Goal: Use online tool/utility: Utilize a website feature to perform a specific function

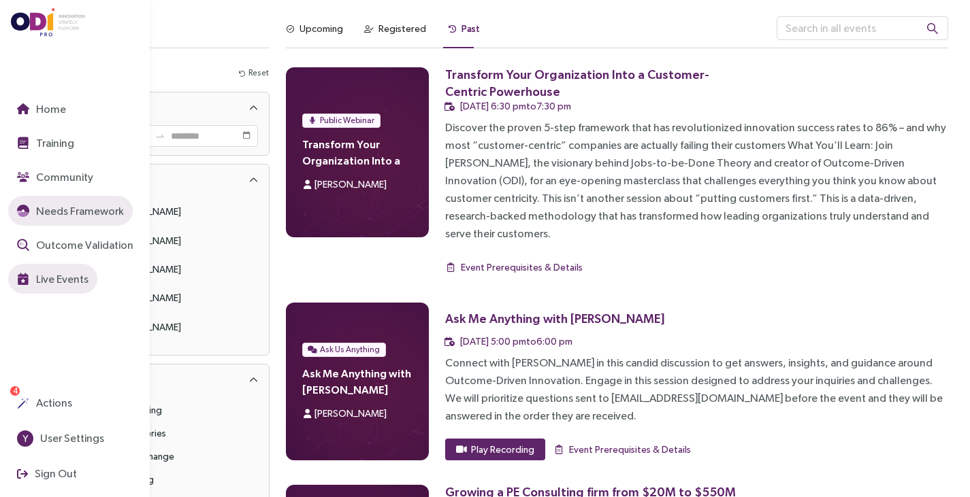
click at [55, 214] on span "Needs Framework" at bounding box center [78, 211] width 90 height 17
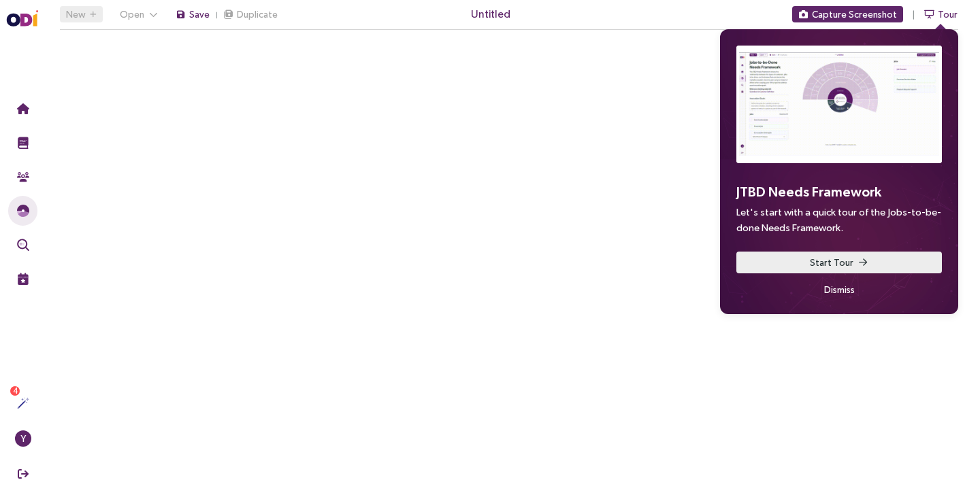
click at [812, 259] on span "Start Tour" at bounding box center [832, 262] width 44 height 15
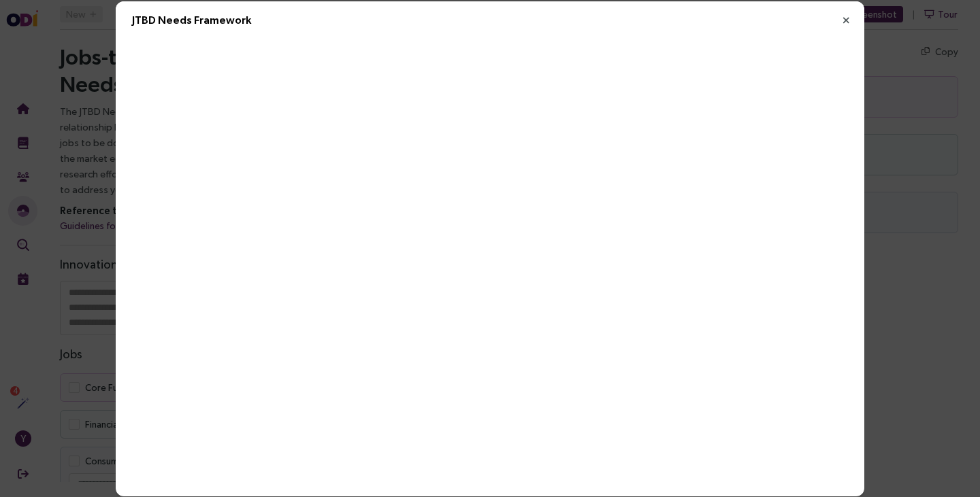
click at [842, 18] on icon "Close" at bounding box center [846, 20] width 12 height 12
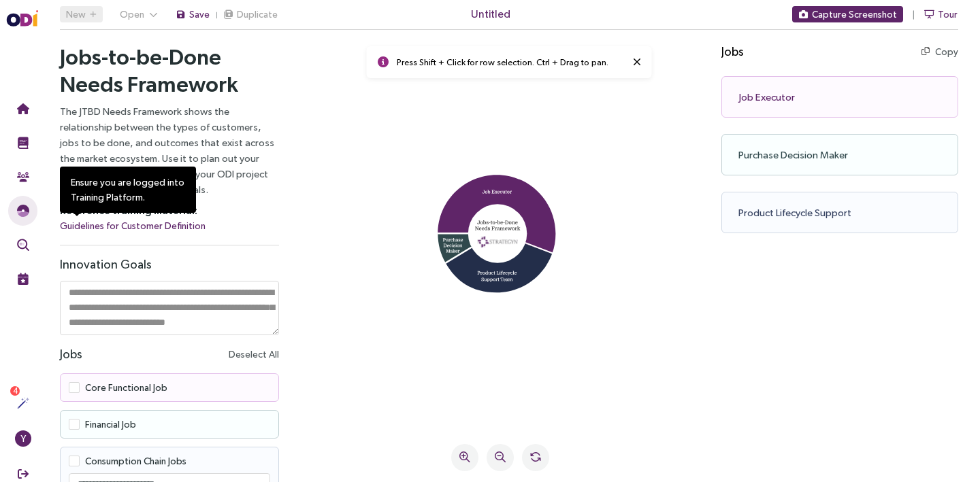
click at [156, 225] on link "Guidelines for Customer Definition" at bounding box center [133, 226] width 146 height 16
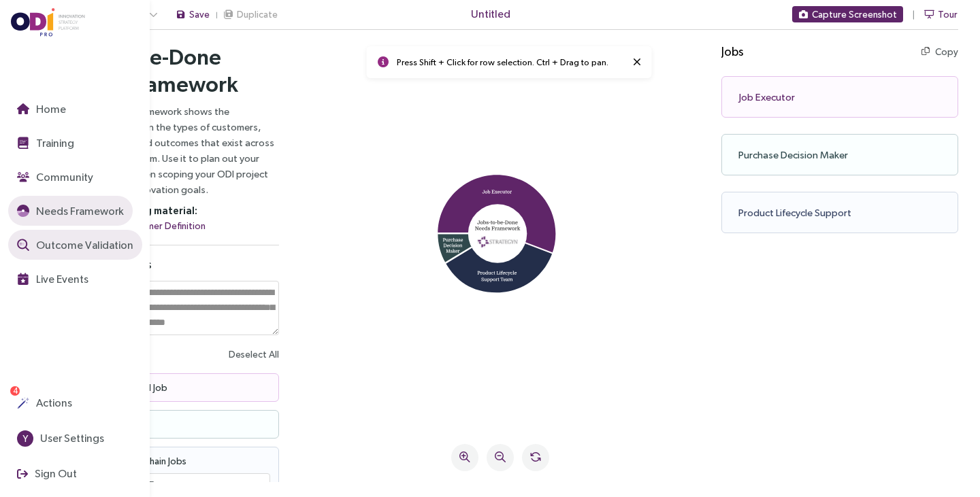
click at [80, 255] on button "Outcome Validation" at bounding box center [75, 245] width 134 height 30
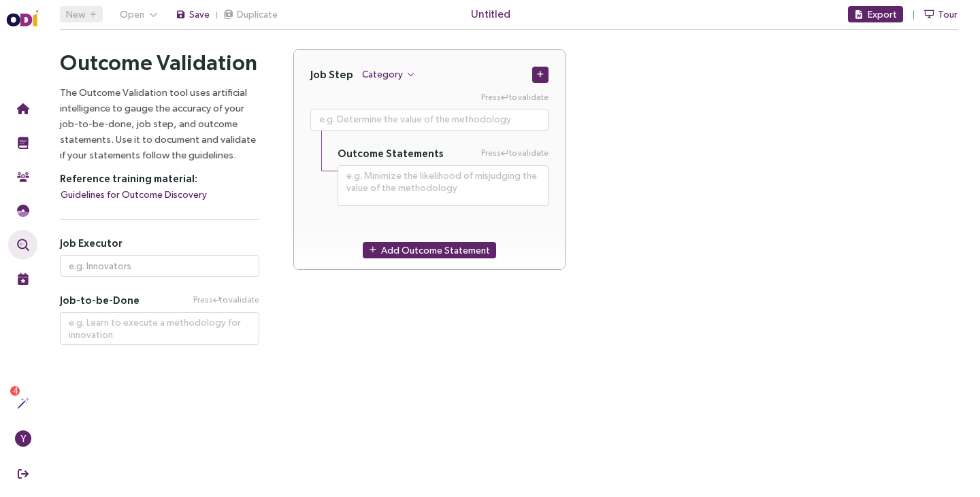
click at [188, 93] on p "The Outcome Validation tool uses artificial intelligence to gauge the accuracy …" at bounding box center [159, 123] width 199 height 78
click at [616, 86] on div "Job Step Category Press to validate Outcome Statements Press to validate Add Ou…" at bounding box center [625, 167] width 665 height 237
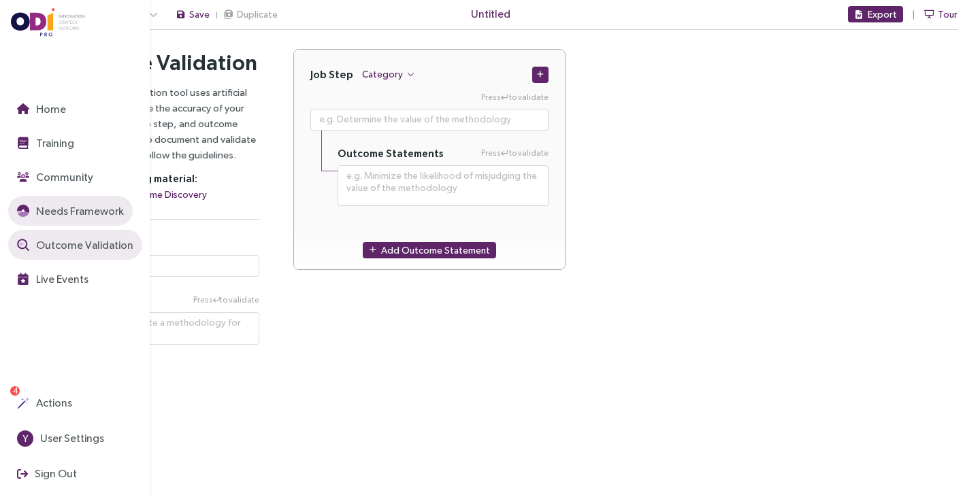
click at [39, 205] on span "Needs Framework" at bounding box center [78, 211] width 90 height 17
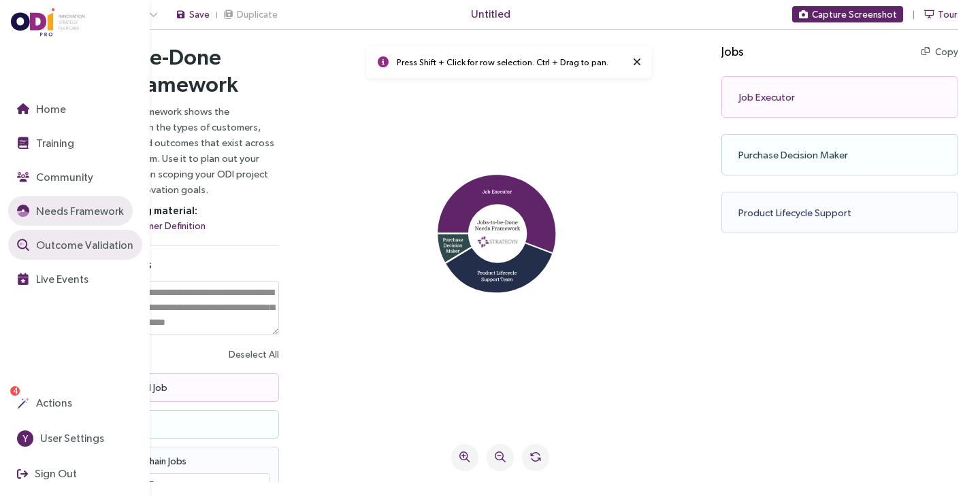
click at [65, 245] on span "Outcome Validation" at bounding box center [83, 245] width 100 height 17
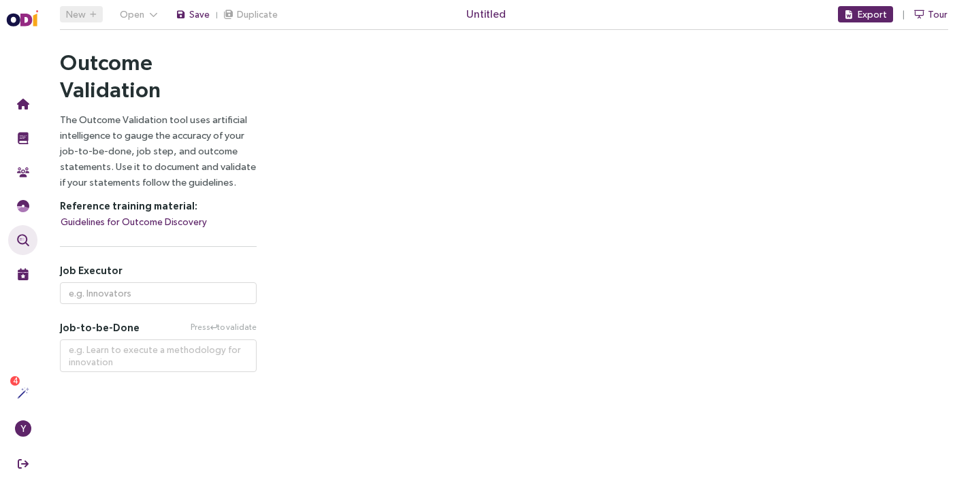
type textarea "**********"
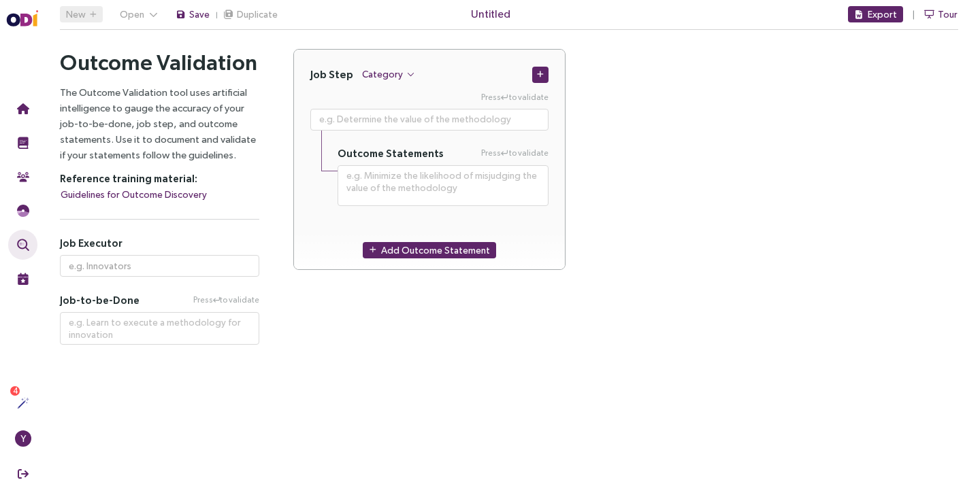
click at [278, 322] on div "Job Step Category Press to validate Outcome Statements Press to validate Add Ou…" at bounding box center [625, 197] width 699 height 296
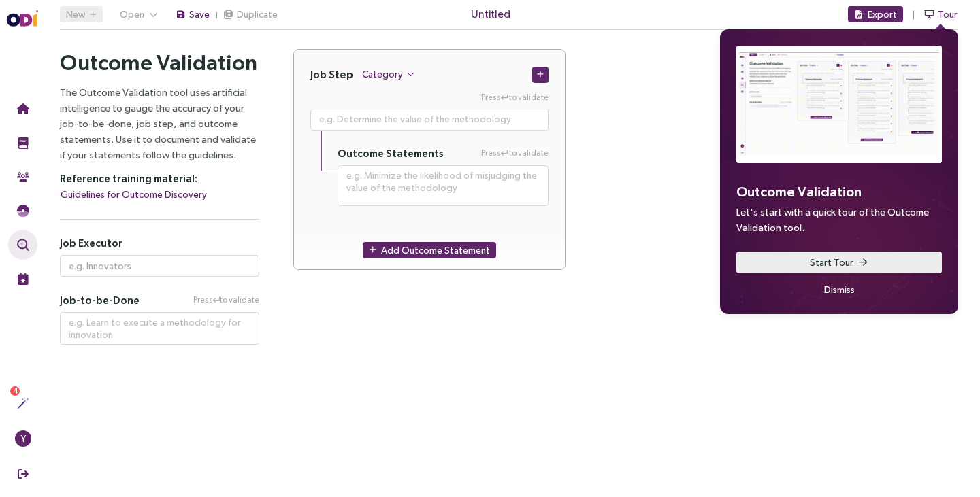
click at [897, 269] on button "Start Tour" at bounding box center [838, 263] width 205 height 22
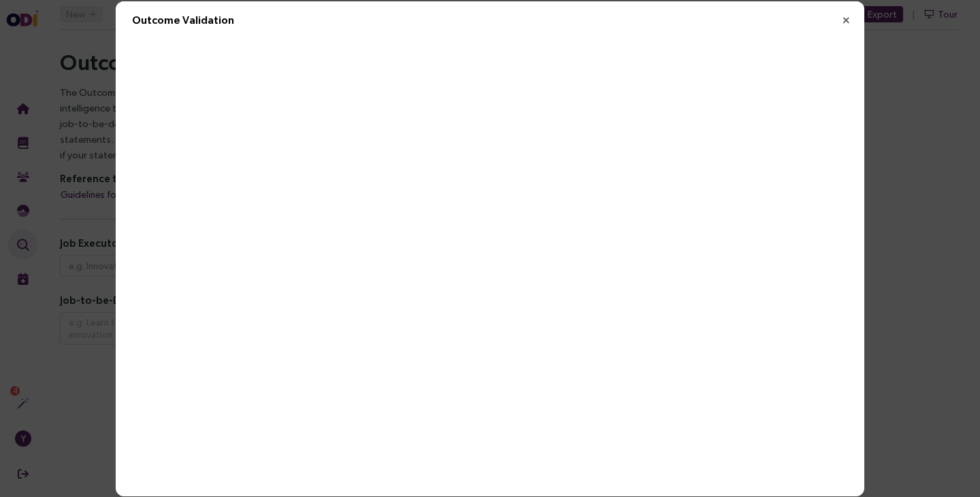
click at [841, 18] on icon "Close" at bounding box center [846, 20] width 12 height 12
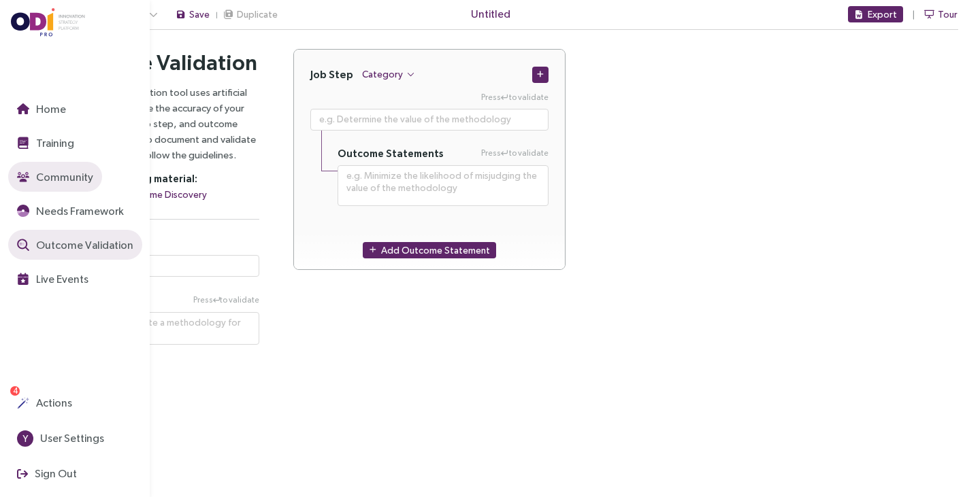
click at [58, 171] on span "Community" at bounding box center [63, 177] width 60 height 17
click at [61, 108] on span "Home" at bounding box center [49, 109] width 33 height 17
